Goal: Ask a question

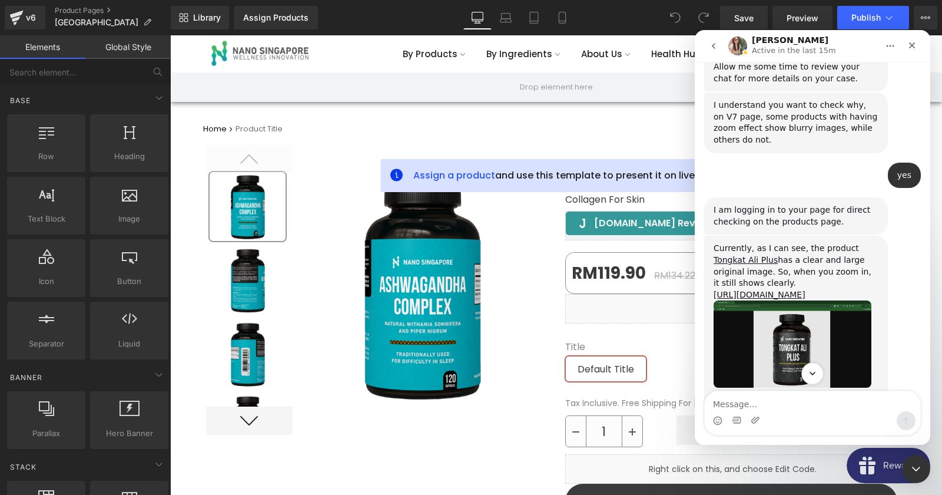
click at [812, 383] on button "Scroll to bottom" at bounding box center [813, 373] width 22 height 22
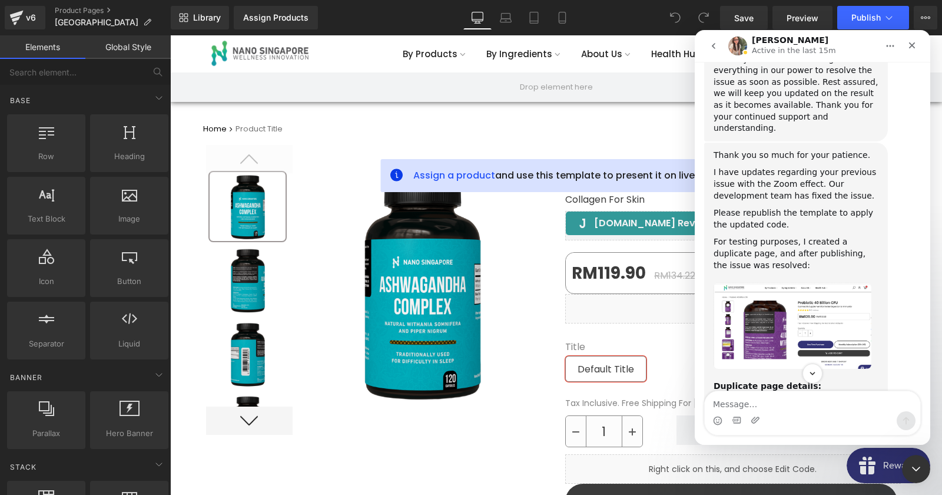
scroll to position [6060, 0]
click at [799, 281] on img "Ann says…" at bounding box center [793, 324] width 158 height 86
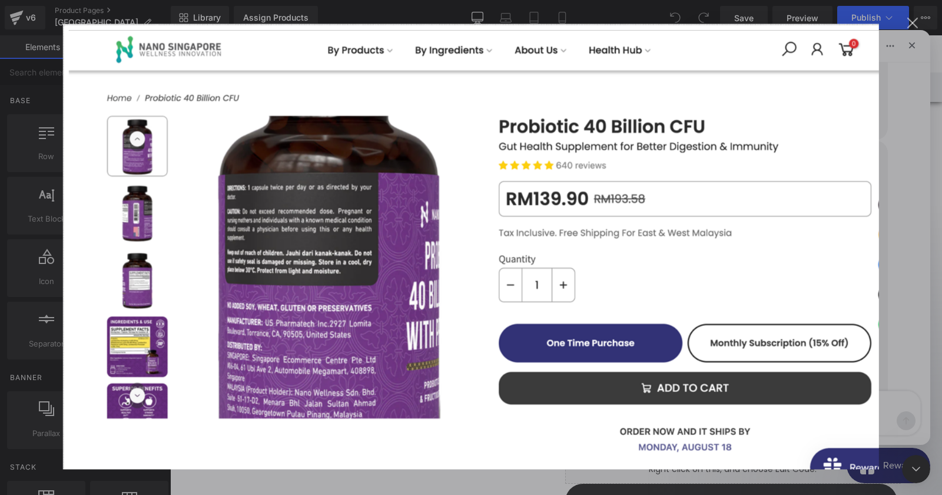
click at [890, 253] on div "Intercom messenger" at bounding box center [471, 247] width 942 height 495
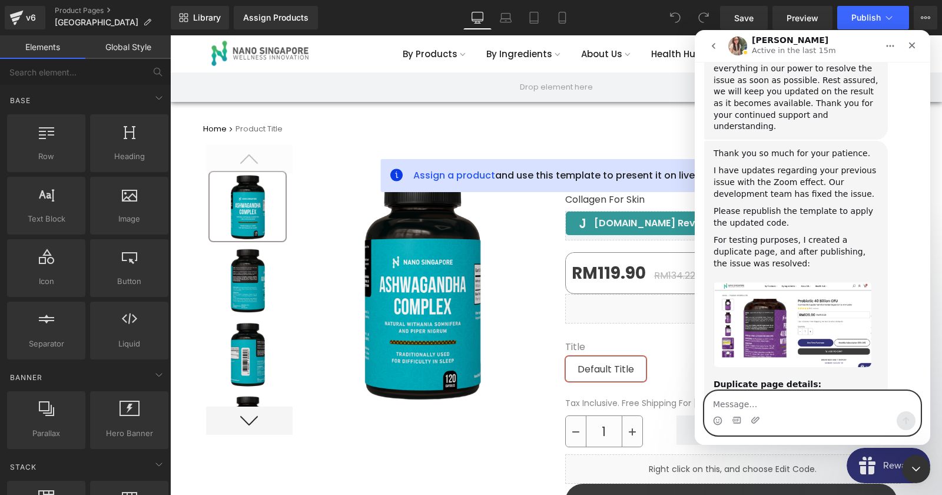
click at [754, 406] on textarea "Message…" at bounding box center [813, 401] width 216 height 20
type textarea "is this manual code?"
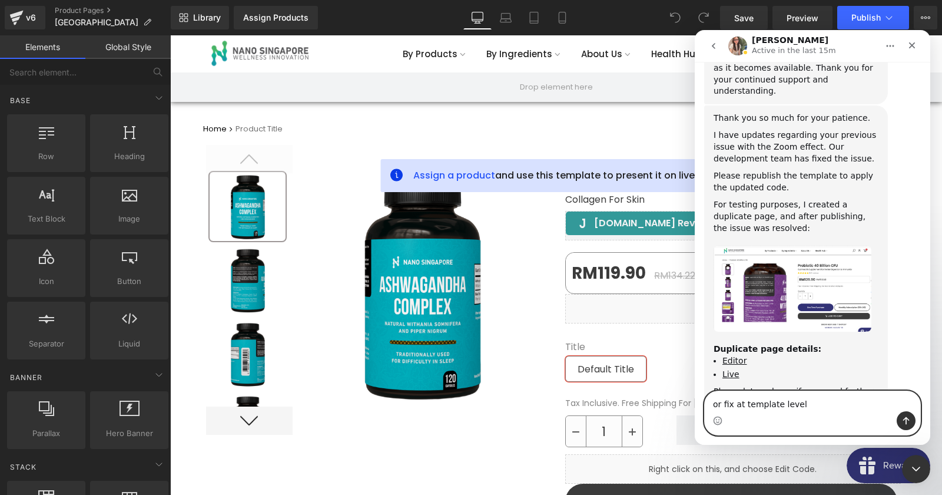
type textarea "or fix at template level?"
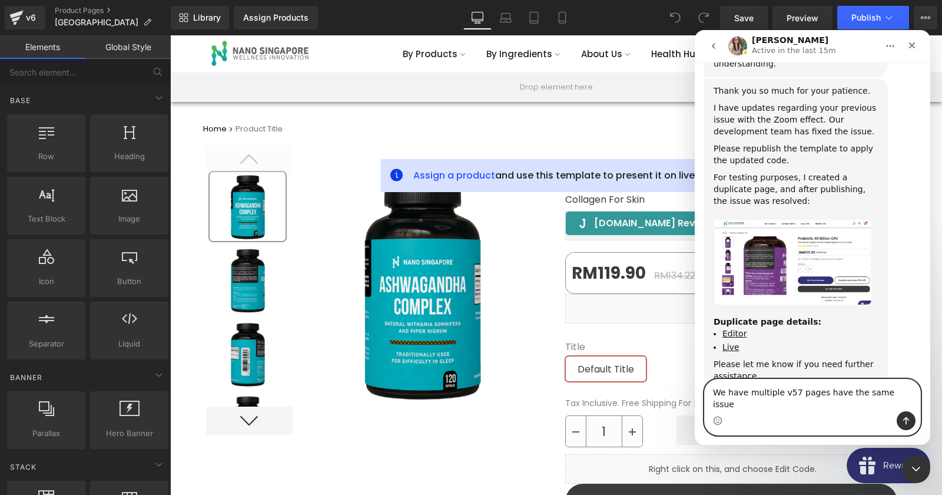
type textarea "We have multiple v7 pages have the same issue"
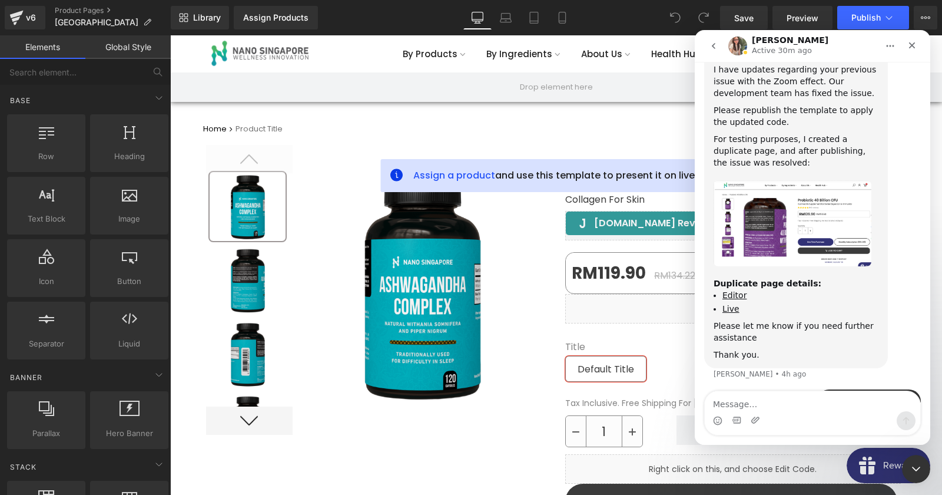
scroll to position [6187, 0]
